Goal: Task Accomplishment & Management: Use online tool/utility

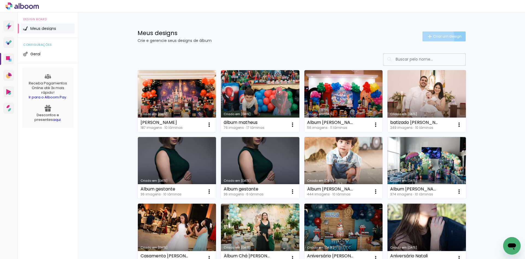
click at [433, 38] on span "Criar um design" at bounding box center [447, 36] width 28 height 4
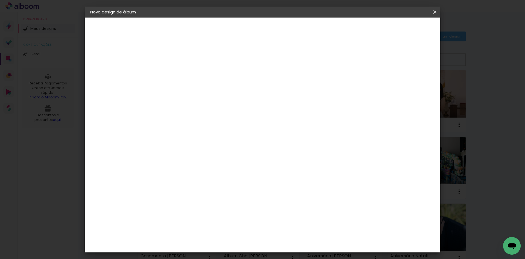
click at [180, 76] on input at bounding box center [180, 73] width 0 height 8
type input "album [PERSON_NAME]"
type paper-input "album [PERSON_NAME]"
click at [236, 32] on paper-button "Avançar" at bounding box center [222, 28] width 27 height 9
click at [221, 106] on input at bounding box center [193, 104] width 55 height 7
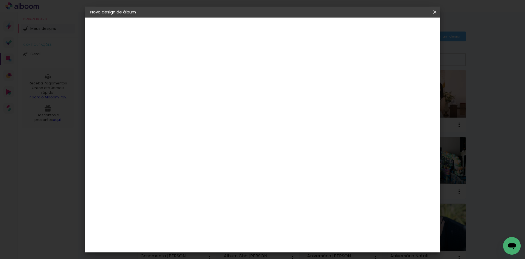
type input "foto"
type paper-input "foto"
click at [186, 186] on div "Foto 15" at bounding box center [181, 190] width 10 height 9
click at [0, 0] on slot "Avançar" at bounding box center [0, 0] width 0 height 0
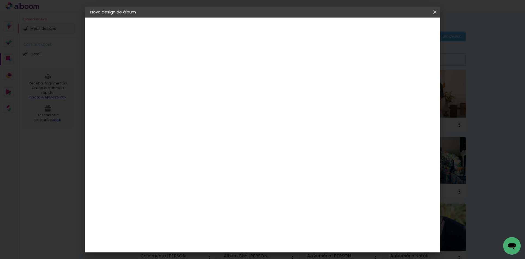
click at [237, 239] on span "30 × 30 cm" at bounding box center [227, 244] width 20 height 11
click at [0, 0] on slot "Avançar" at bounding box center [0, 0] width 0 height 0
click at [406, 32] on paper-button "Iniciar design" at bounding box center [388, 28] width 36 height 9
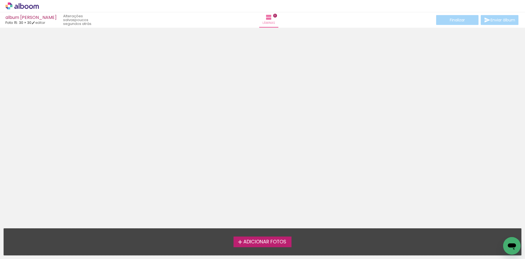
click at [270, 238] on label "Adicionar Fotos" at bounding box center [263, 241] width 58 height 10
click at [0, 0] on input "file" at bounding box center [0, 0] width 0 height 0
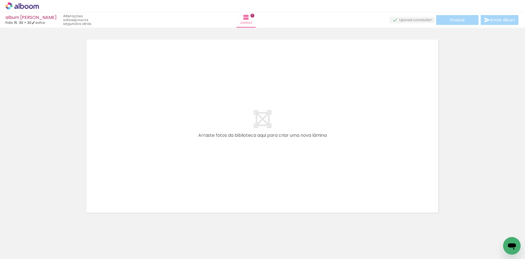
click at [14, 5] on icon at bounding box center [21, 5] width 33 height 7
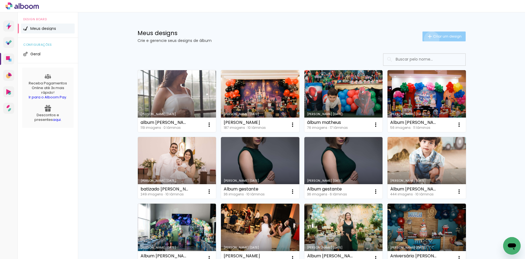
click at [429, 39] on iron-icon at bounding box center [430, 36] width 7 height 7
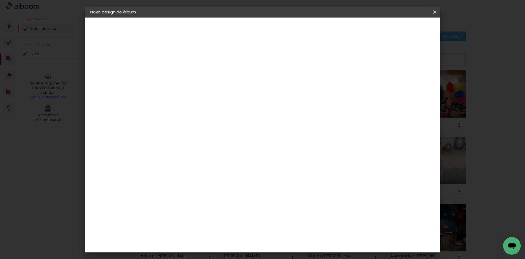
click at [180, 72] on input at bounding box center [180, 73] width 0 height 8
type input "album [PERSON_NAME]"
type paper-input "album [PERSON_NAME]"
click at [236, 28] on paper-button "Avançar" at bounding box center [222, 28] width 27 height 9
click at [213, 106] on input at bounding box center [193, 104] width 55 height 7
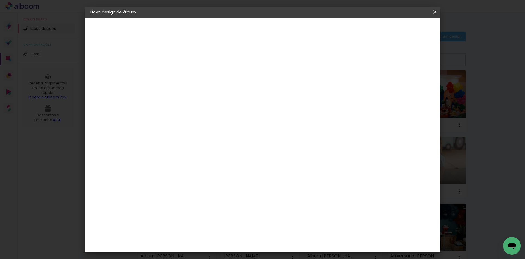
type input "foto"
type paper-input "foto"
click at [198, 127] on paper-item "Foto 15" at bounding box center [188, 125] width 48 height 14
click at [268, 31] on paper-button "Avançar" at bounding box center [254, 28] width 27 height 9
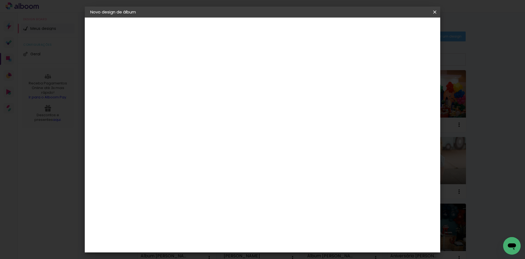
click at [217, 233] on span "30 × 30" at bounding box center [203, 238] width 25 height 11
click at [0, 0] on slot "Avançar" at bounding box center [0, 0] width 0 height 0
click at [401, 28] on span "Iniciar design" at bounding box center [388, 29] width 25 height 4
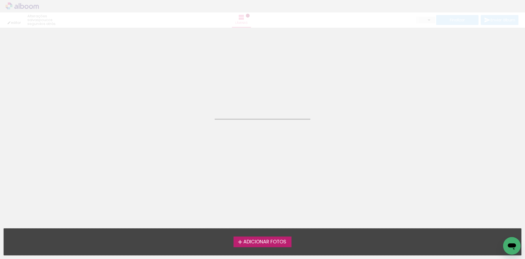
click at [272, 239] on span "Adicionar Fotos" at bounding box center [265, 241] width 43 height 5
click at [0, 0] on input "file" at bounding box center [0, 0] width 0 height 0
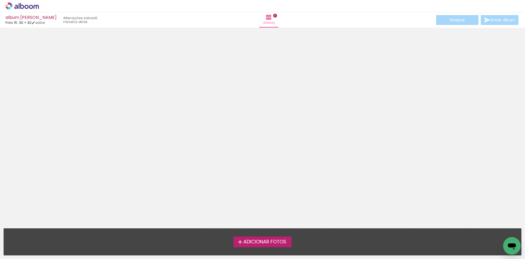
click at [282, 239] on span "Adicionar Fotos" at bounding box center [265, 241] width 43 height 5
click at [0, 0] on input "file" at bounding box center [0, 0] width 0 height 0
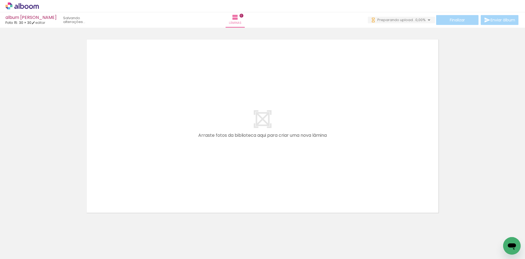
click at [23, 246] on div "Biblioteca 71 fotos Todas as fotos Não utilizadas Adicionar Fotos" at bounding box center [17, 241] width 34 height 27
click at [7, 247] on paper-button "Adicionar Fotos" at bounding box center [17, 251] width 27 height 9
click at [0, 0] on input "file" at bounding box center [0, 0] width 0 height 0
click at [20, 8] on icon at bounding box center [21, 5] width 33 height 7
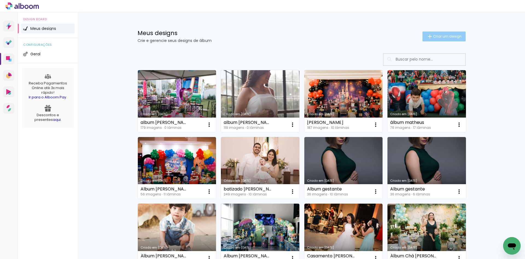
click at [423, 39] on paper-button "Criar um design" at bounding box center [444, 36] width 43 height 10
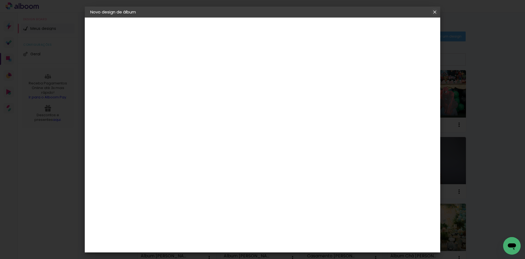
click at [0, 0] on paper-icon-button at bounding box center [0, 0] width 0 height 0
